Goal: Browse casually: Explore the website without a specific task or goal

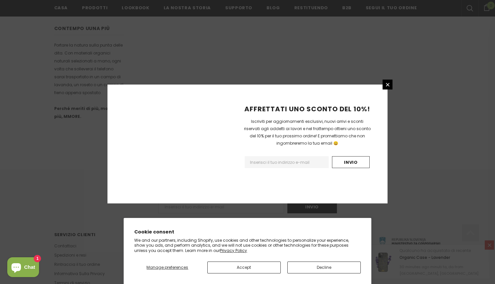
scroll to position [393, 0]
